Goal: Information Seeking & Learning: Check status

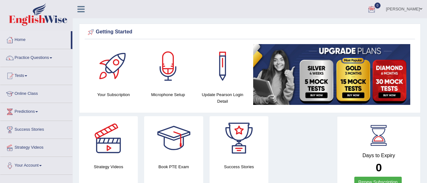
click at [376, 9] on div at bounding box center [371, 9] width 9 height 9
click at [345, 25] on strong "See All Alerts" at bounding box center [331, 26] width 28 height 5
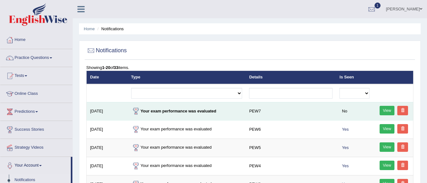
click at [386, 111] on link "View" at bounding box center [386, 110] width 15 height 9
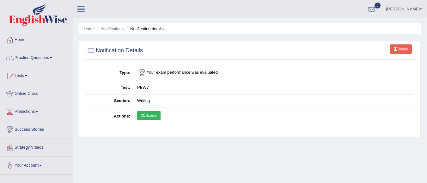
click at [150, 112] on link "Scores" at bounding box center [148, 115] width 23 height 9
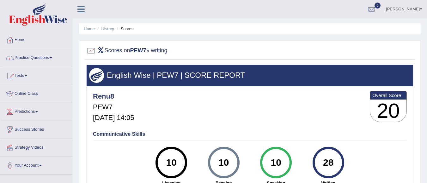
click at [27, 74] on link "Tests" at bounding box center [36, 75] width 72 height 16
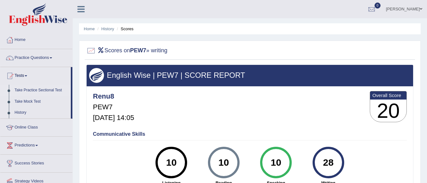
click at [30, 90] on link "Take Practice Sectional Test" at bounding box center [41, 90] width 59 height 11
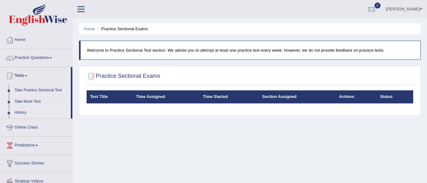
click at [22, 112] on link "History" at bounding box center [41, 112] width 59 height 11
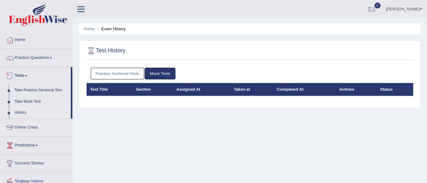
click at [29, 73] on link "Tests" at bounding box center [35, 75] width 70 height 16
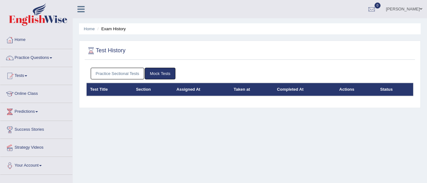
click at [17, 75] on link "Tests" at bounding box center [36, 75] width 72 height 16
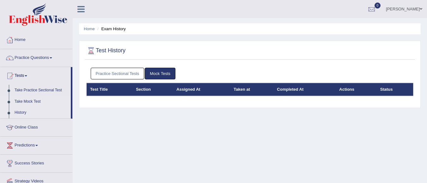
click at [31, 100] on link "Take Mock Test" at bounding box center [41, 101] width 59 height 11
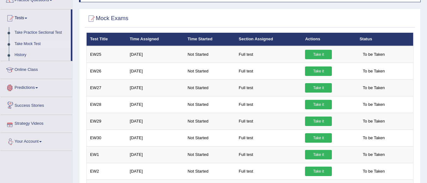
scroll to position [51, 0]
